Goal: Use online tool/utility: Utilize a website feature to perform a specific function

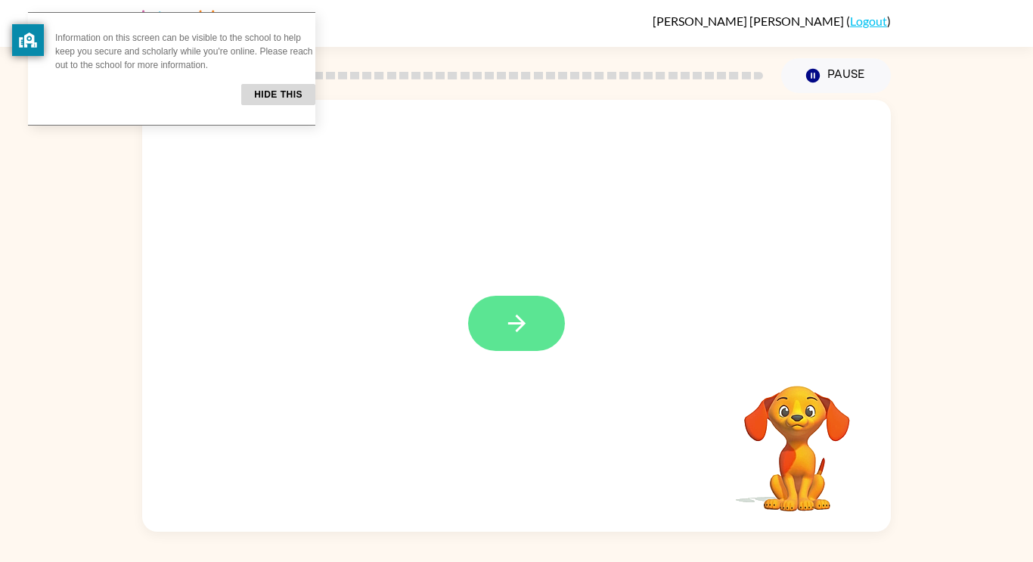
click at [504, 311] on icon "button" at bounding box center [516, 323] width 26 height 26
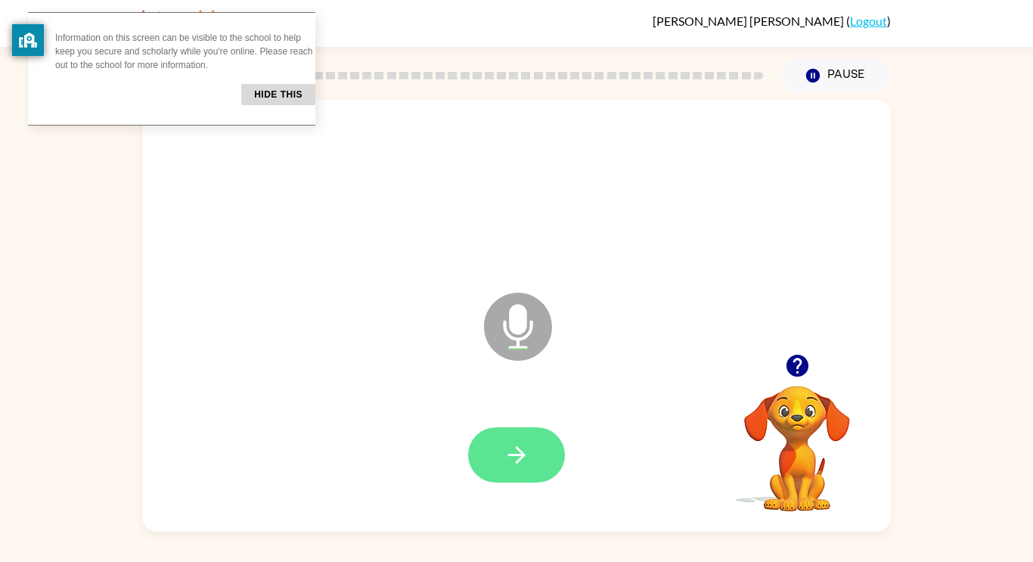
click at [508, 455] on icon "button" at bounding box center [515, 454] width 17 height 17
click at [518, 456] on icon "button" at bounding box center [516, 454] width 26 height 26
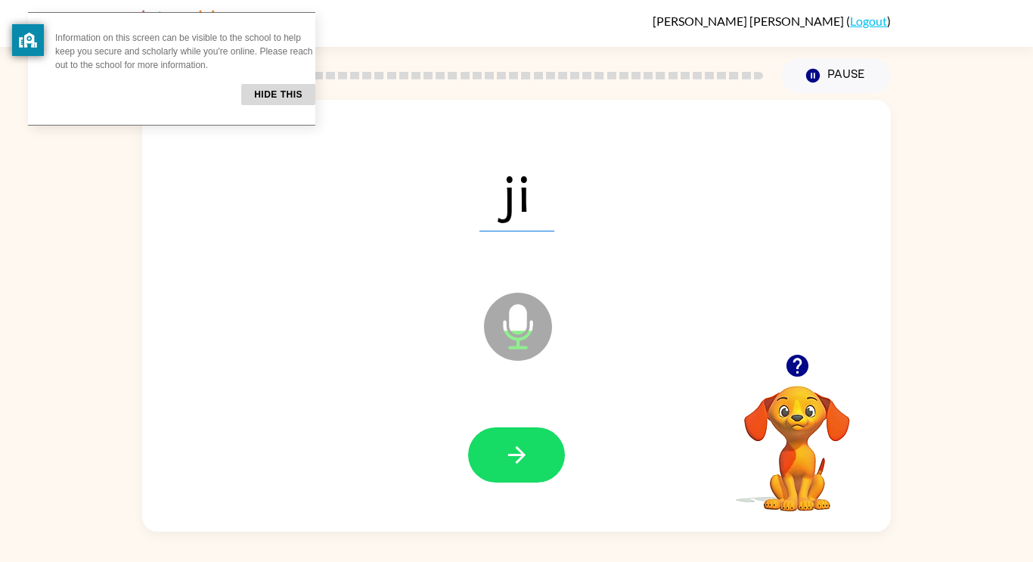
click at [518, 456] on icon "button" at bounding box center [516, 454] width 26 height 26
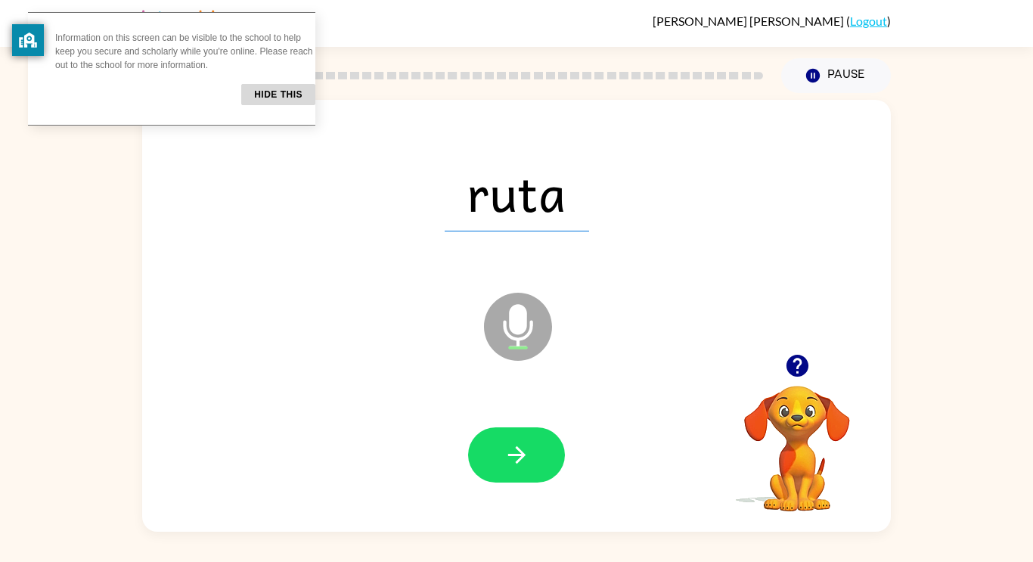
click at [518, 456] on icon "button" at bounding box center [516, 454] width 26 height 26
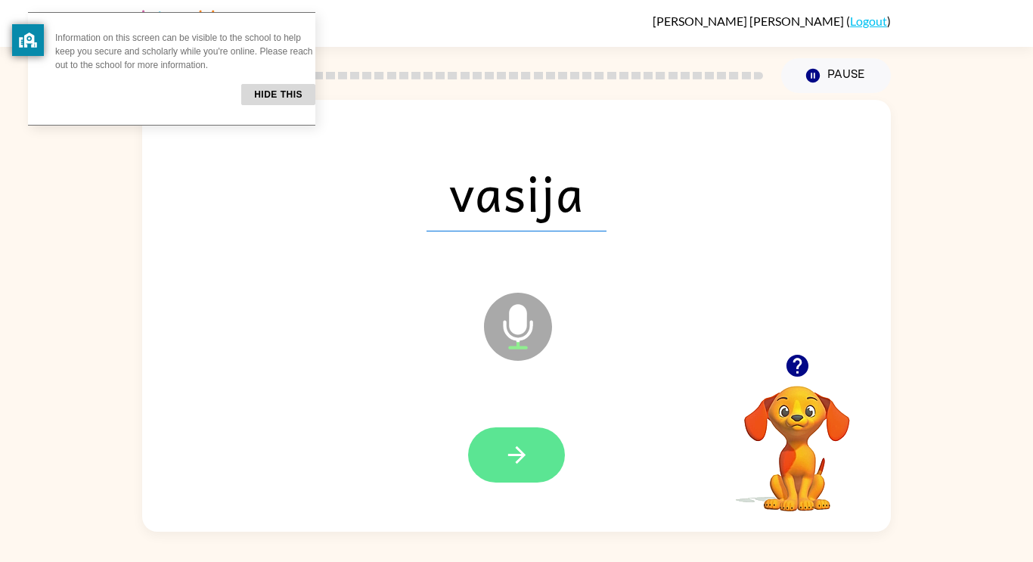
click at [519, 454] on icon "button" at bounding box center [515, 454] width 17 height 17
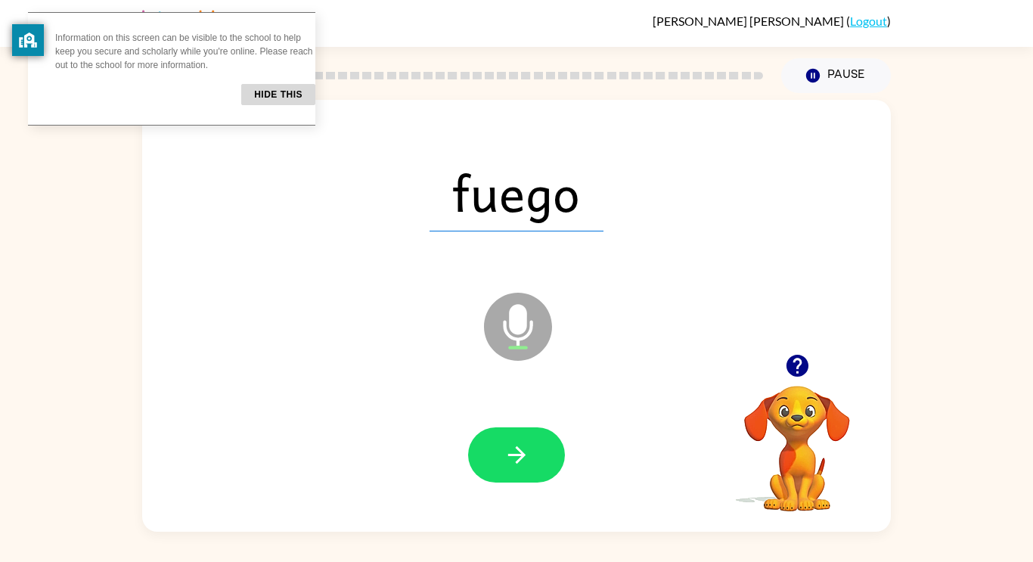
click at [519, 454] on icon "button" at bounding box center [515, 454] width 17 height 17
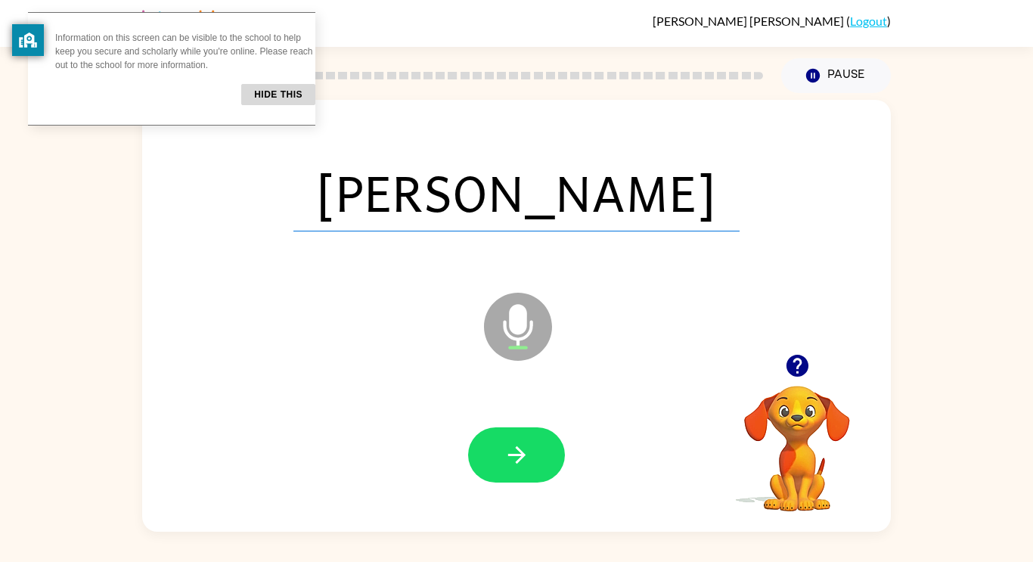
click at [519, 454] on icon "button" at bounding box center [515, 454] width 17 height 17
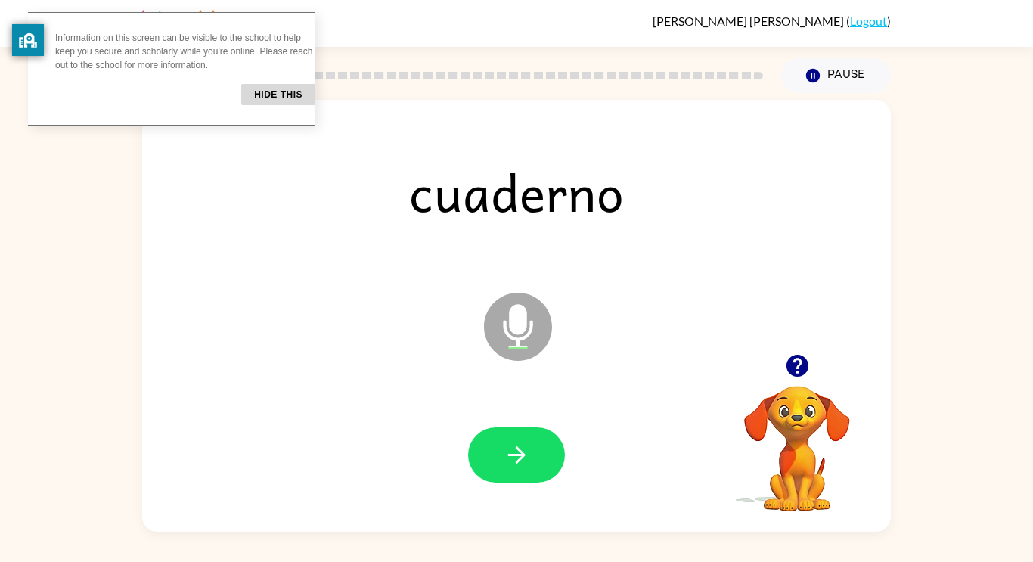
click at [519, 454] on icon "button" at bounding box center [515, 454] width 17 height 17
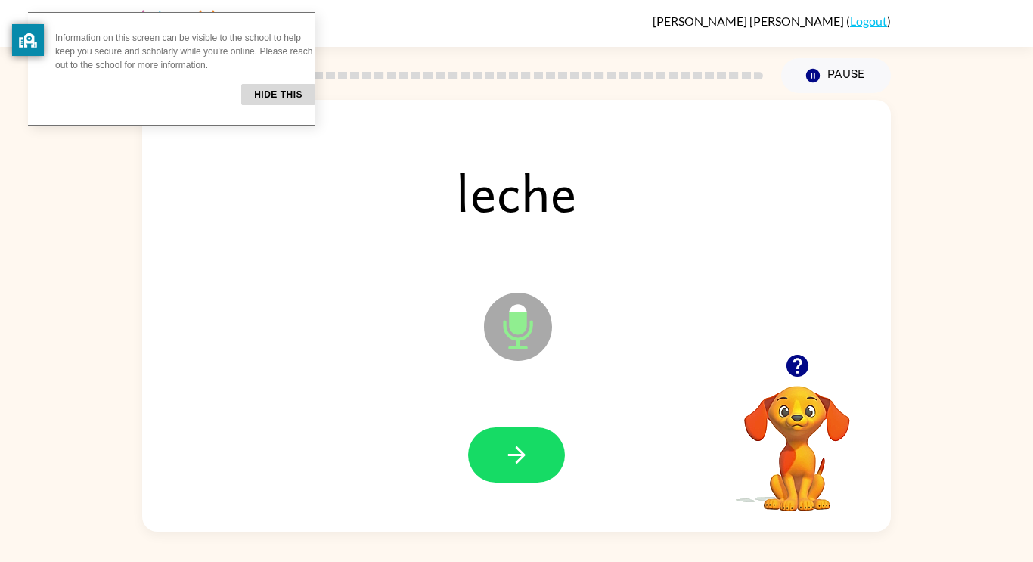
click at [519, 454] on icon "button" at bounding box center [515, 454] width 17 height 17
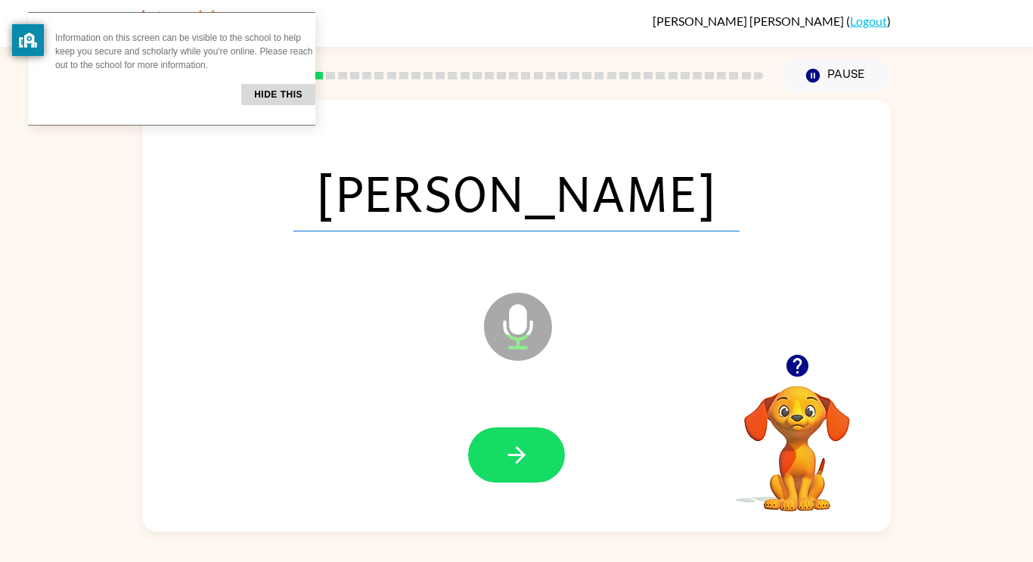
click at [519, 454] on icon "button" at bounding box center [515, 454] width 17 height 17
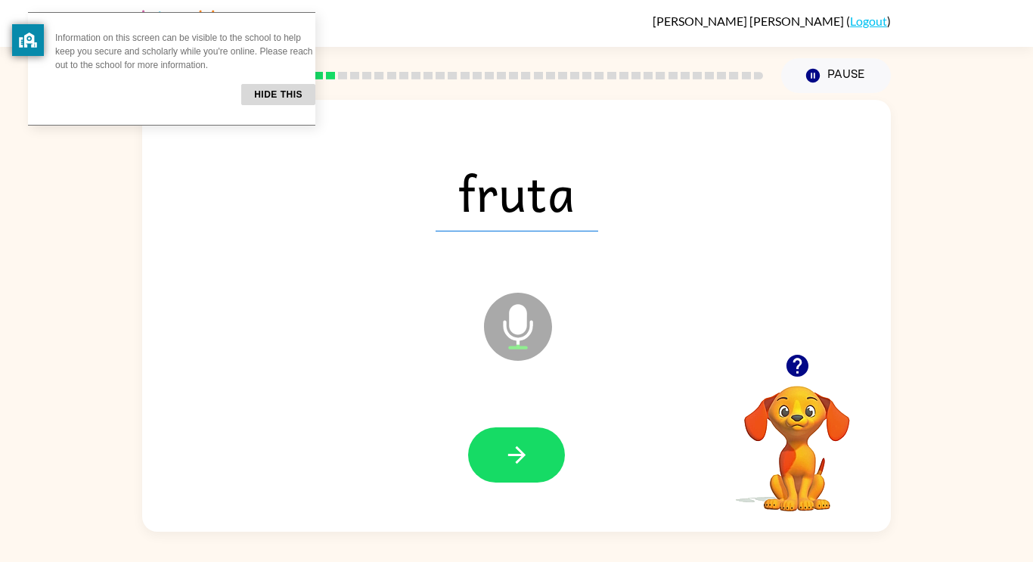
click at [519, 454] on icon "button" at bounding box center [515, 454] width 17 height 17
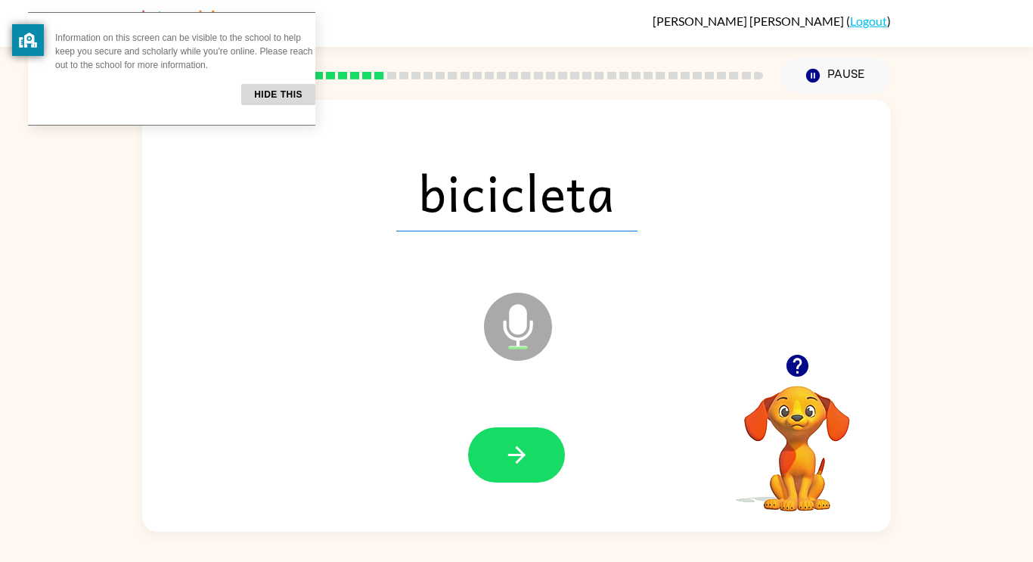
click at [519, 454] on icon "button" at bounding box center [515, 454] width 17 height 17
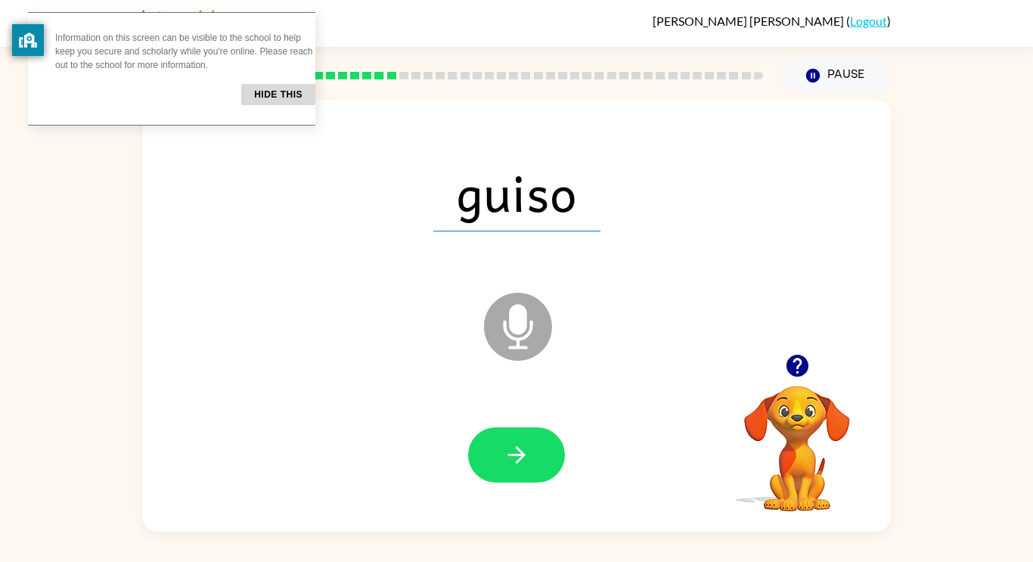
click at [519, 454] on icon "button" at bounding box center [515, 454] width 17 height 17
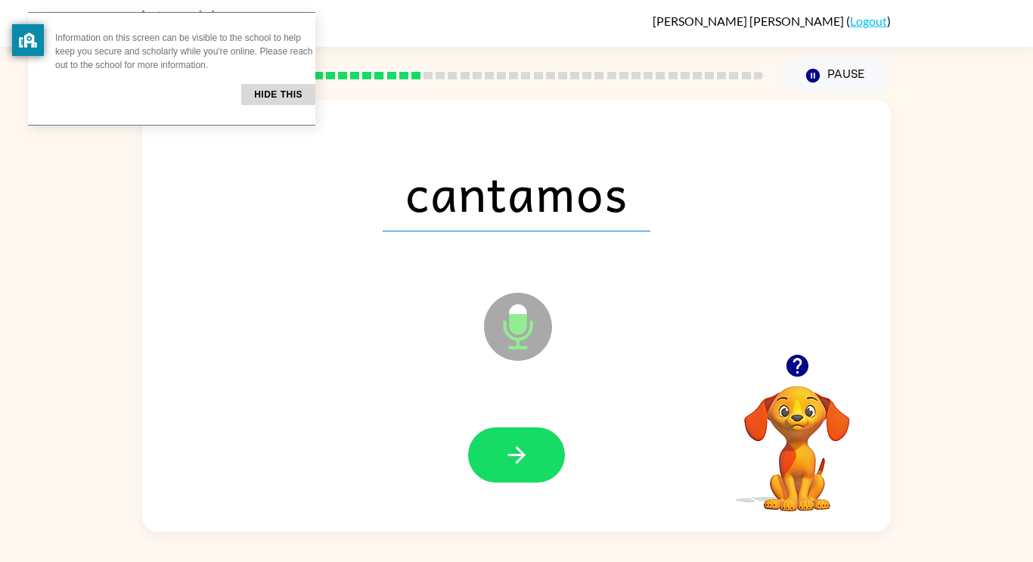
click at [519, 454] on icon "button" at bounding box center [515, 454] width 17 height 17
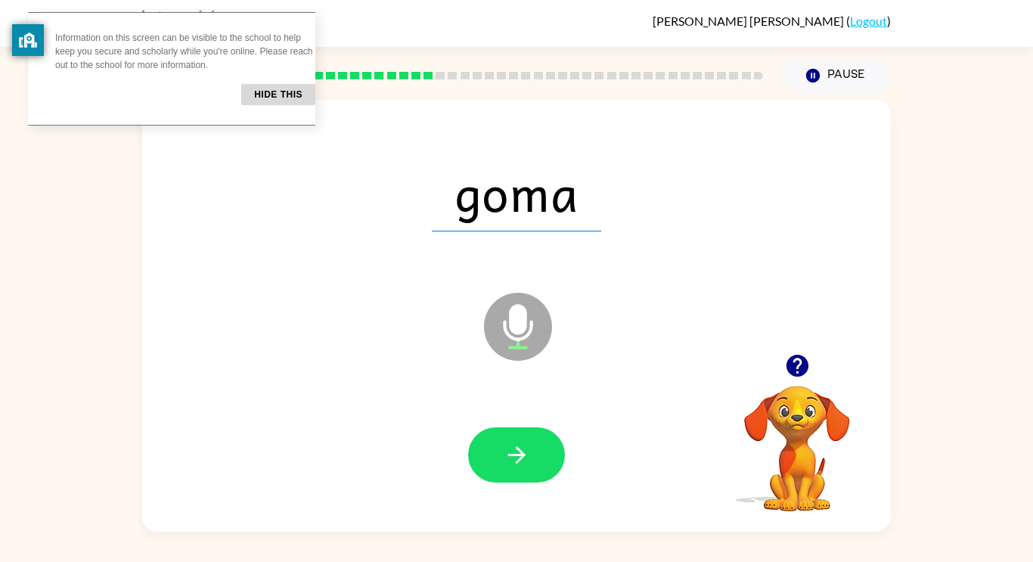
click at [519, 454] on icon "button" at bounding box center [515, 454] width 17 height 17
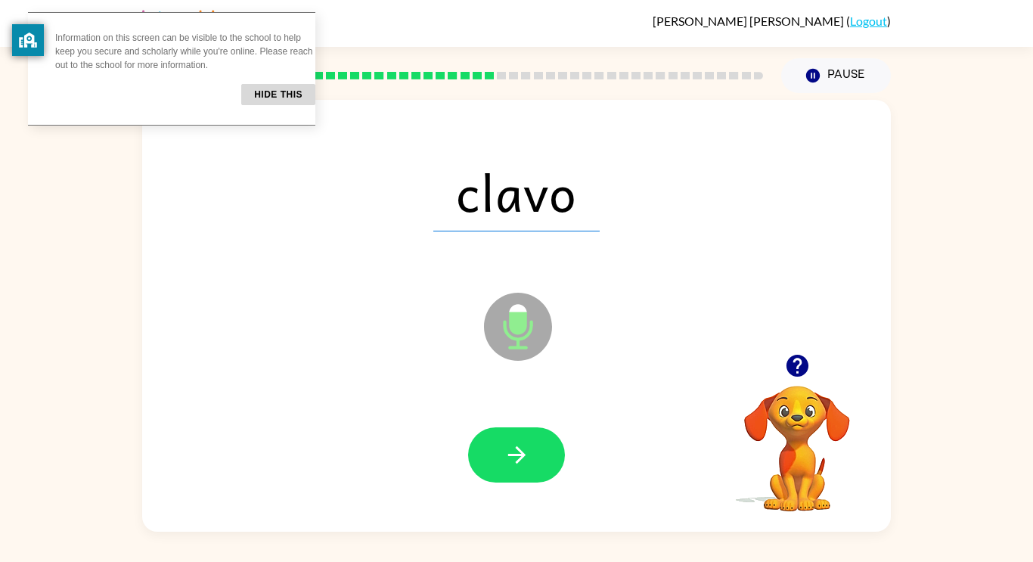
click at [519, 454] on icon "button" at bounding box center [515, 454] width 17 height 17
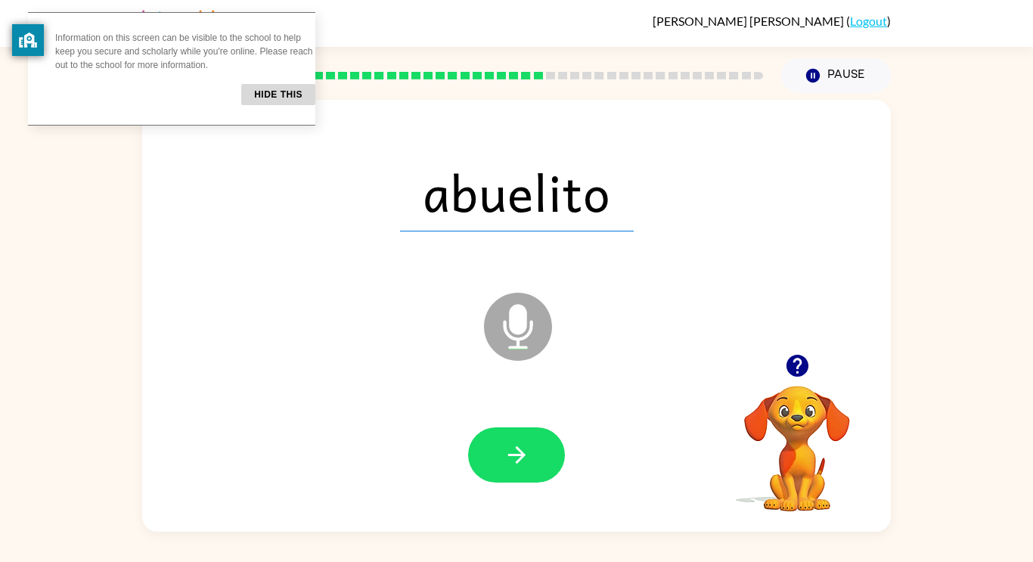
click at [519, 454] on icon "button" at bounding box center [515, 454] width 17 height 17
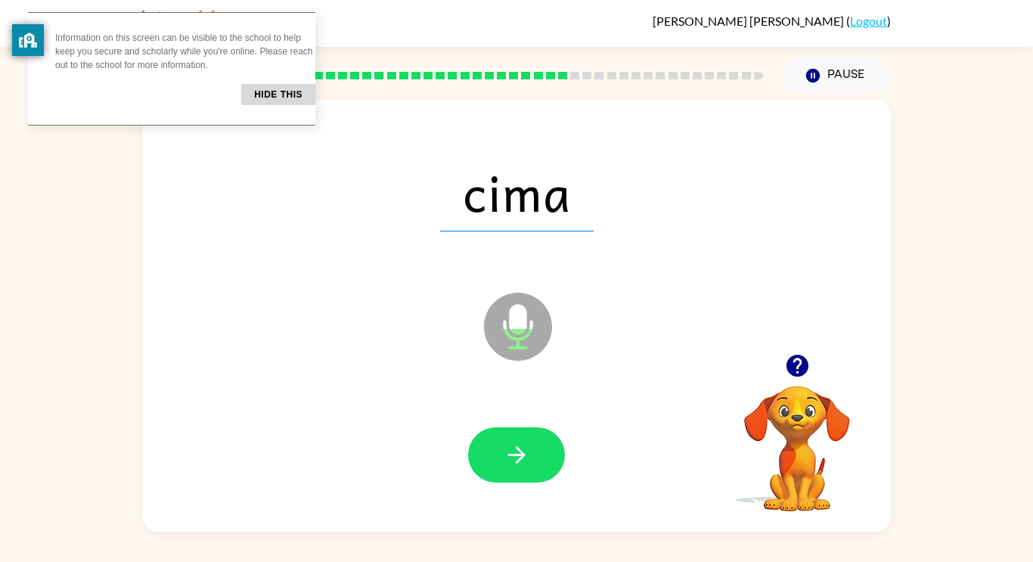
click at [519, 454] on icon "button" at bounding box center [515, 454] width 17 height 17
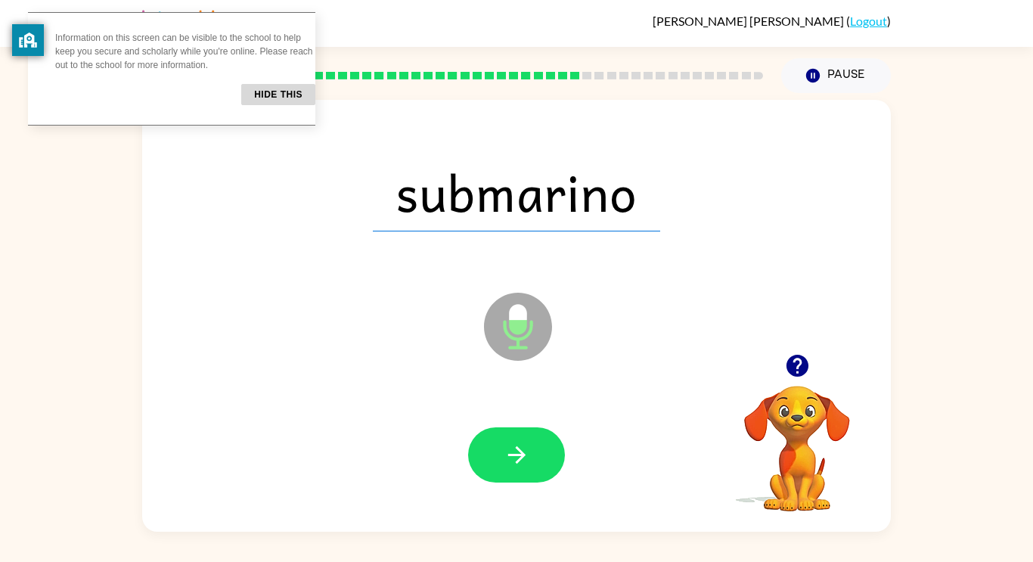
click at [519, 454] on icon "button" at bounding box center [515, 454] width 17 height 17
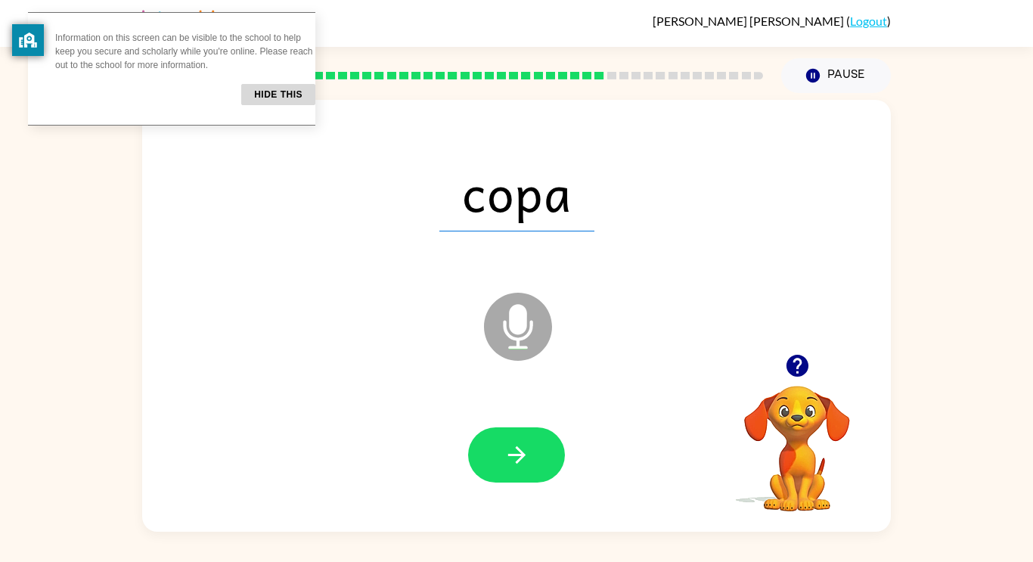
click at [519, 454] on icon "button" at bounding box center [515, 454] width 17 height 17
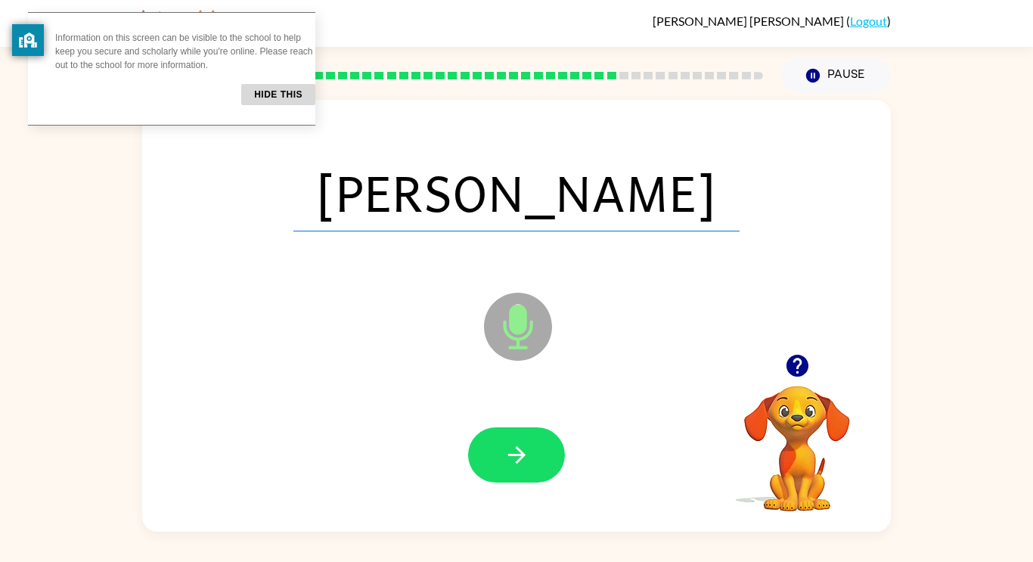
click at [519, 454] on icon "button" at bounding box center [515, 454] width 17 height 17
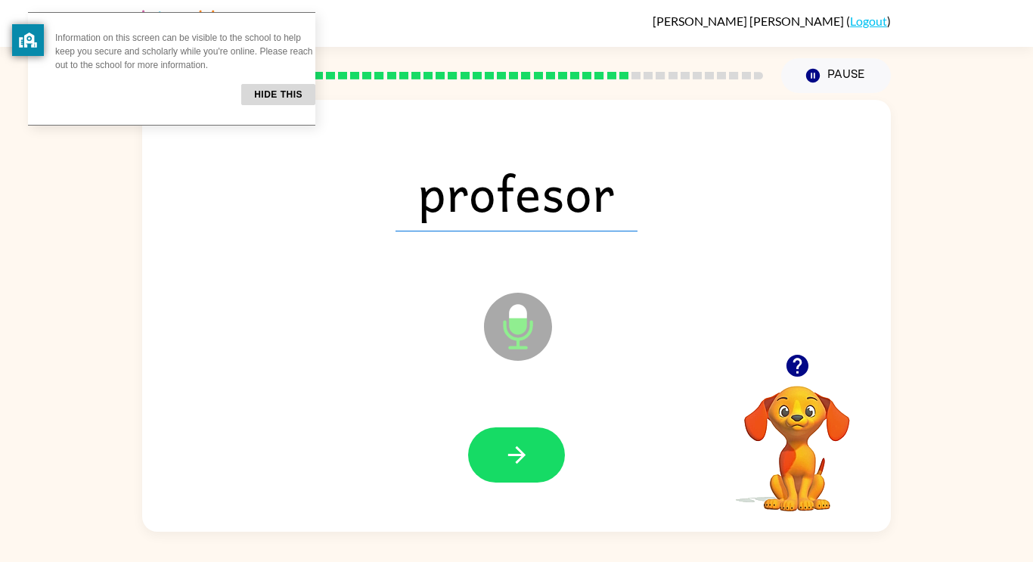
click at [519, 454] on icon "button" at bounding box center [515, 454] width 17 height 17
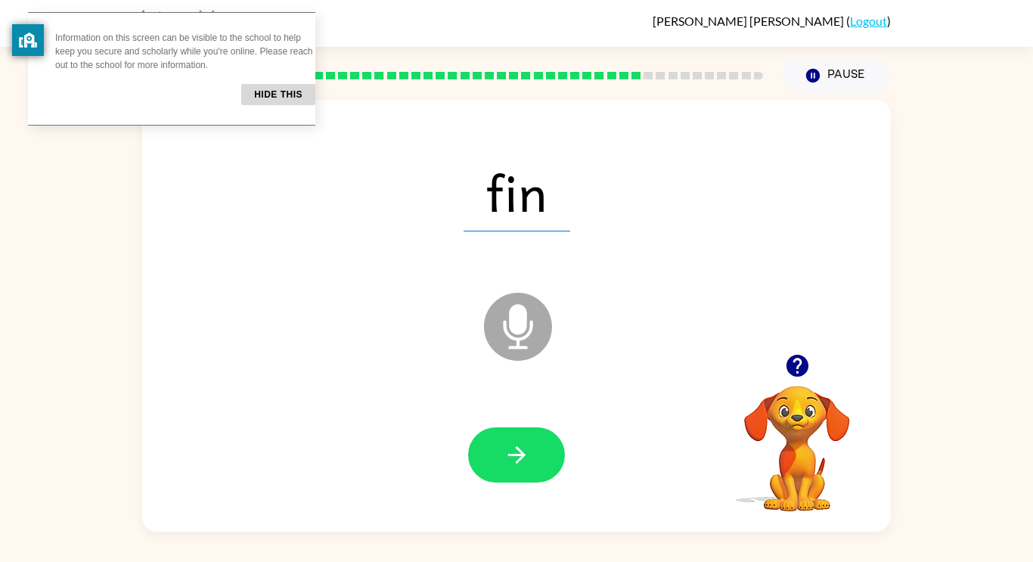
click at [519, 454] on icon "button" at bounding box center [515, 454] width 17 height 17
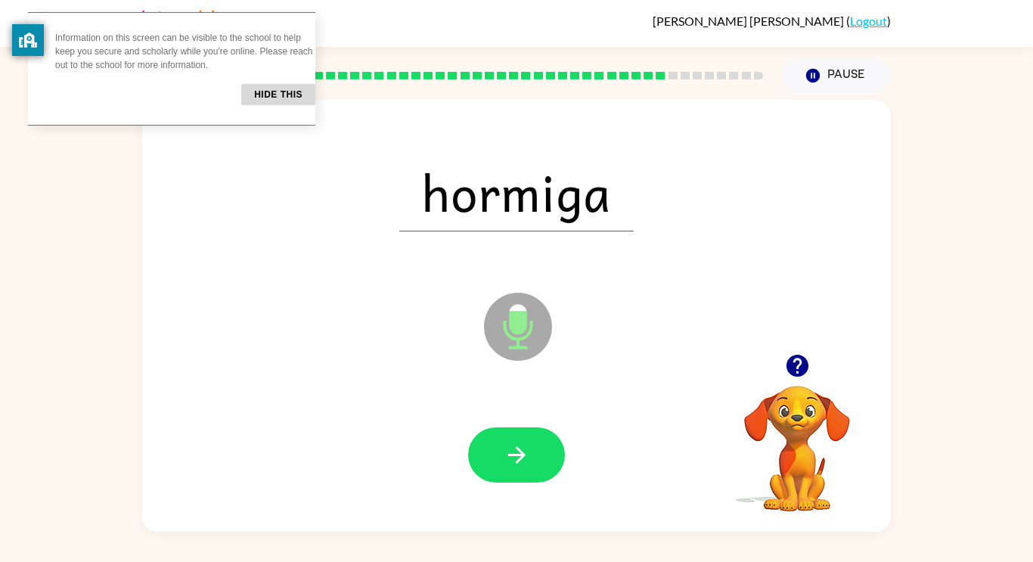
click at [519, 454] on icon "button" at bounding box center [515, 454] width 17 height 17
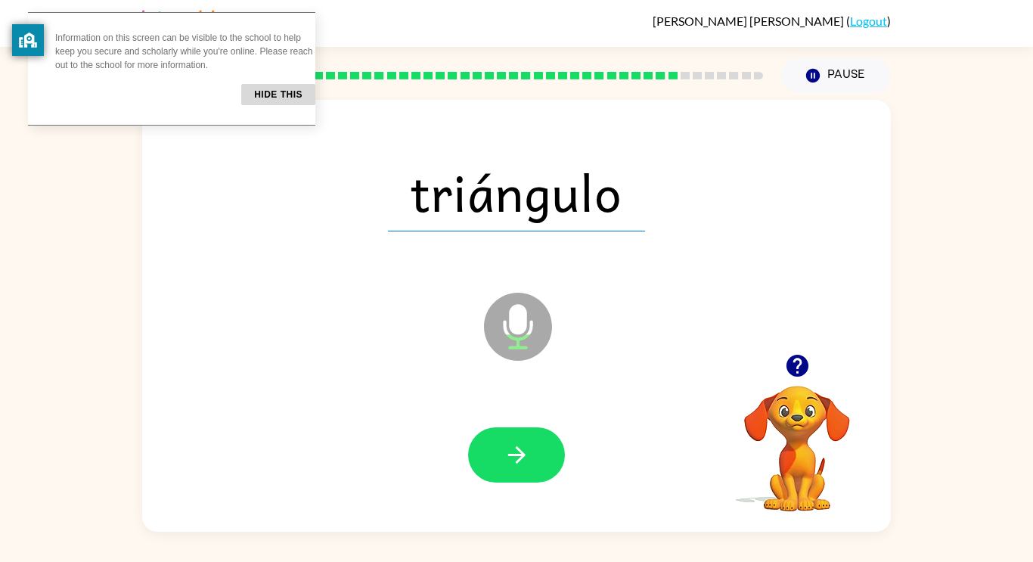
click at [519, 454] on icon "button" at bounding box center [515, 454] width 17 height 17
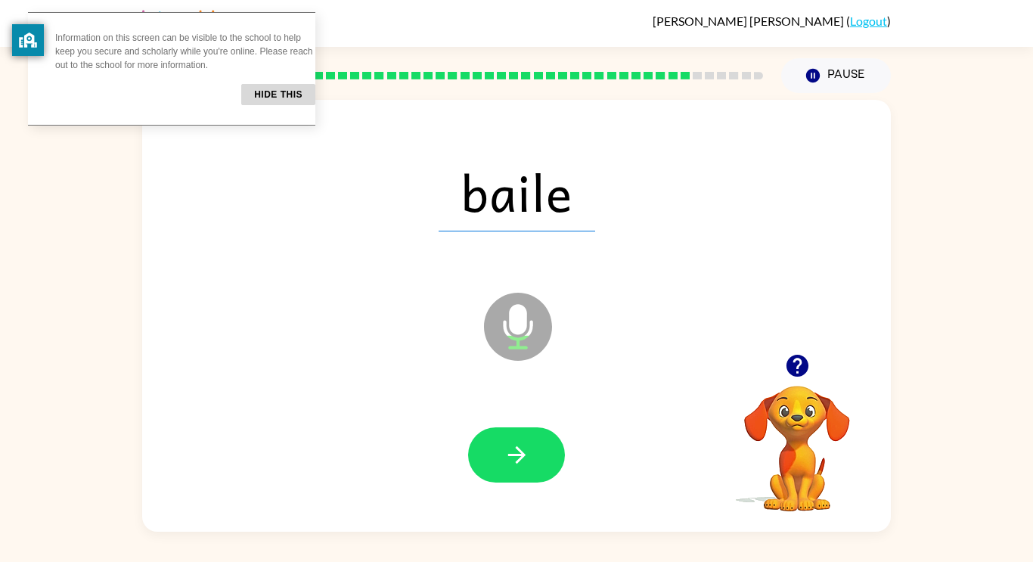
click at [519, 454] on icon "button" at bounding box center [515, 454] width 17 height 17
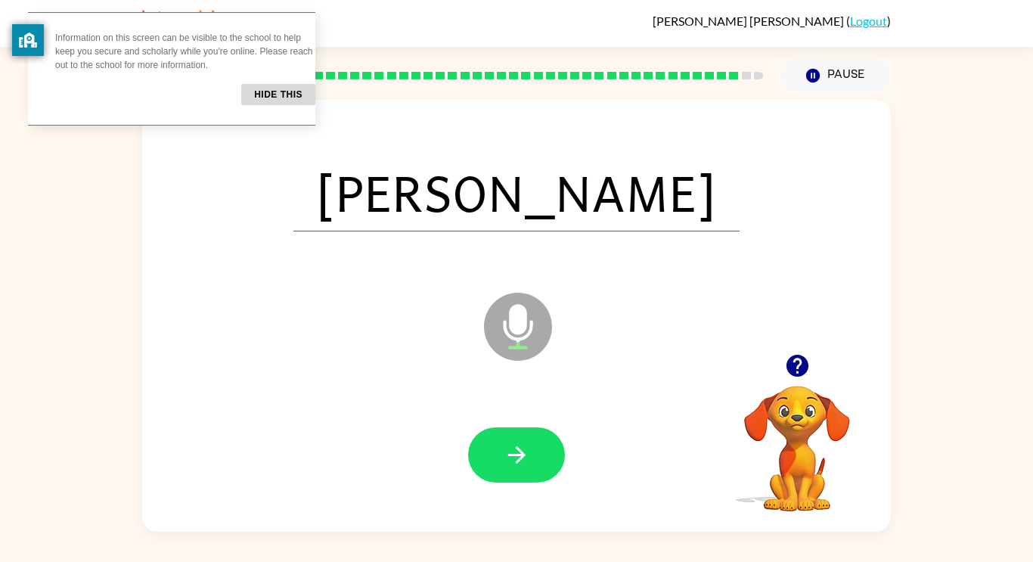
click at [519, 454] on icon "button" at bounding box center [515, 454] width 17 height 17
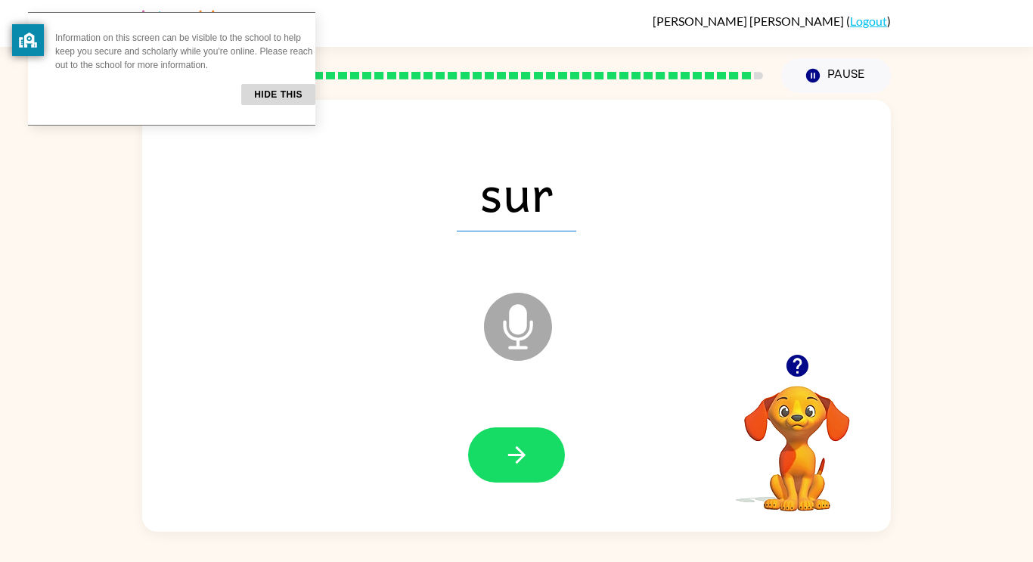
click at [519, 454] on icon "button" at bounding box center [515, 454] width 17 height 17
